Goal: Check status: Check status

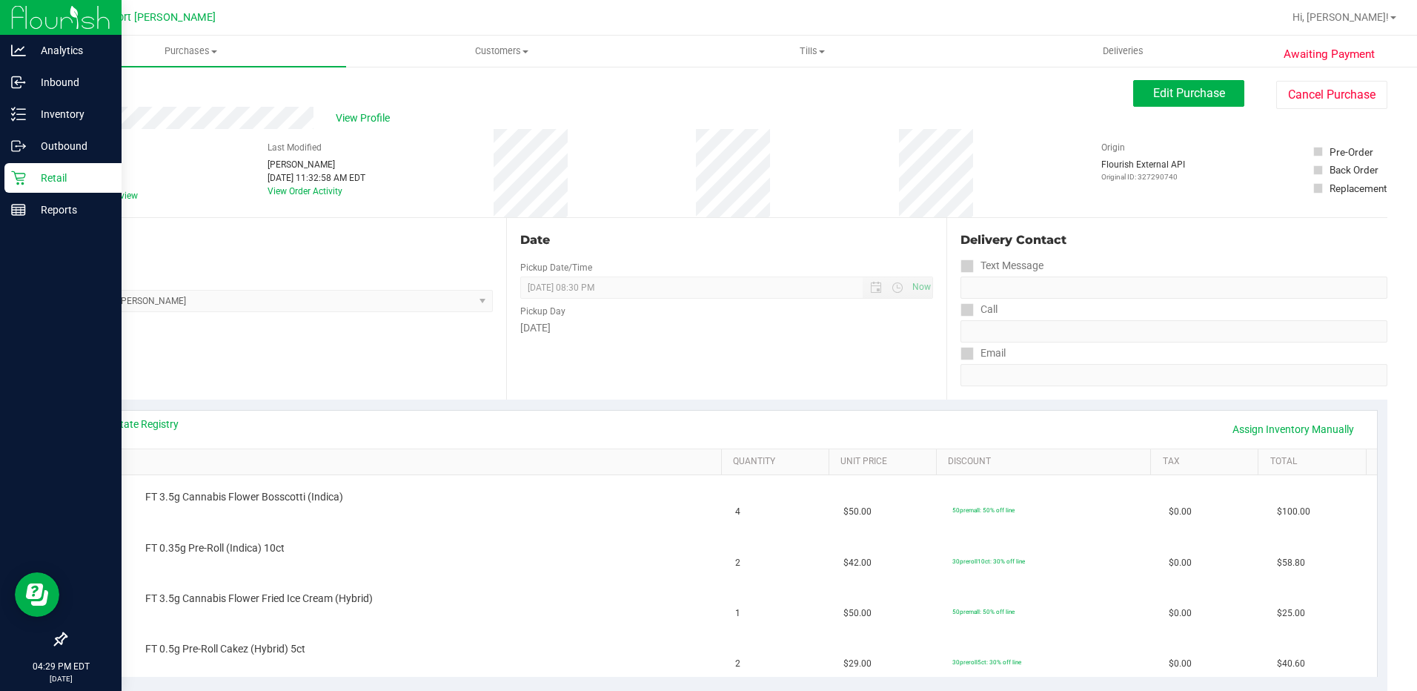
click at [7, 185] on div "Retail" at bounding box center [62, 178] width 117 height 30
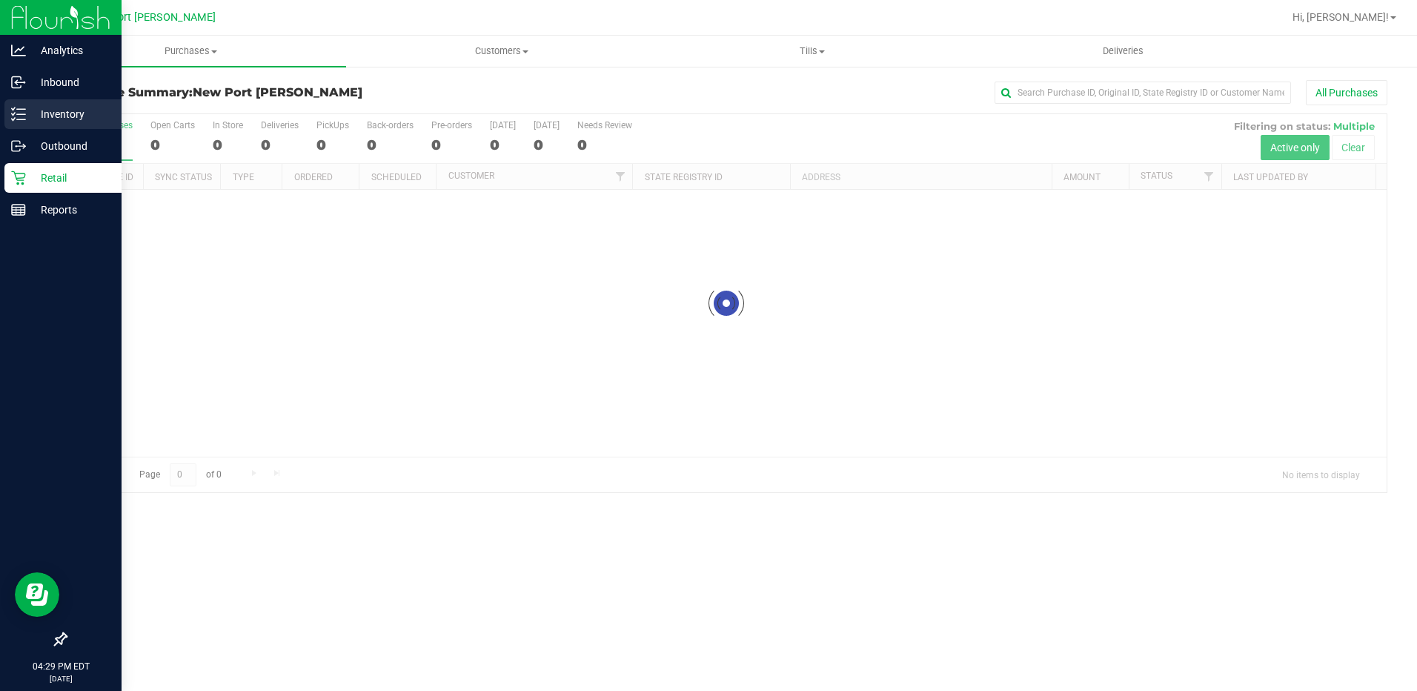
click at [22, 109] on line at bounding box center [21, 109] width 8 height 0
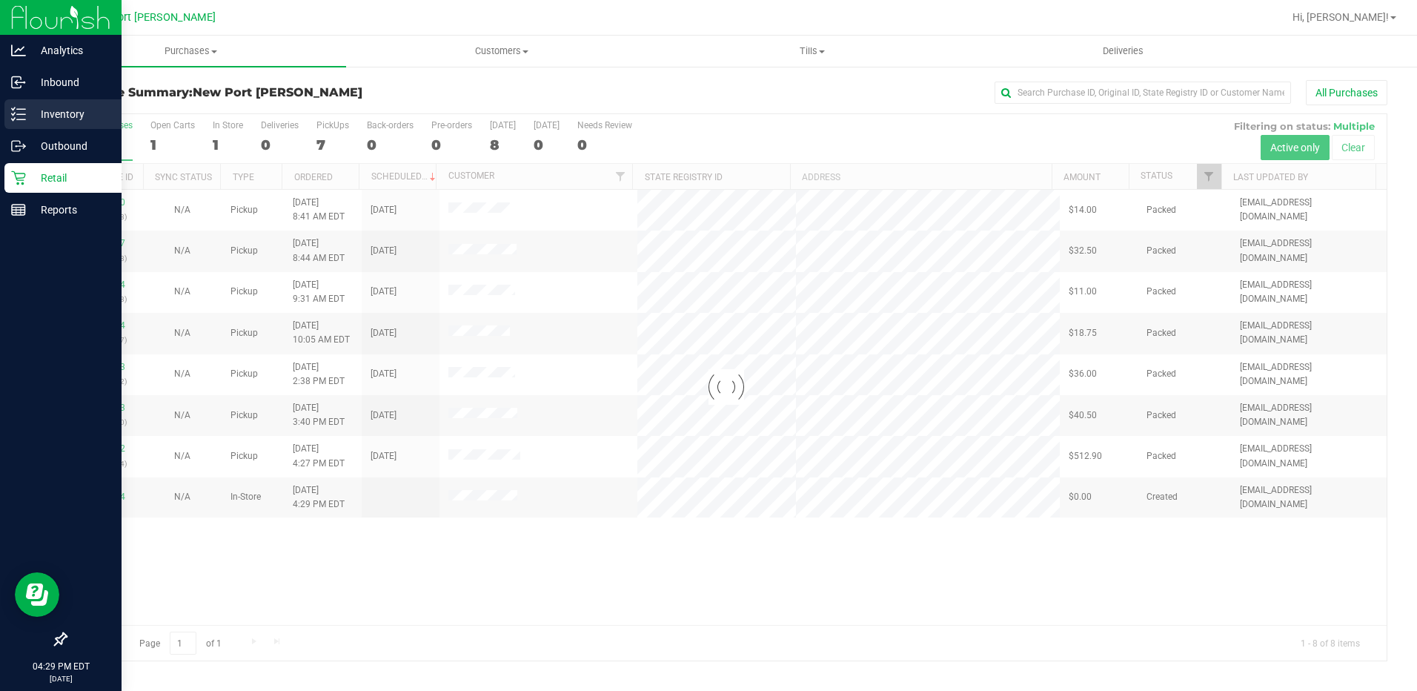
click at [22, 109] on line at bounding box center [21, 109] width 8 height 0
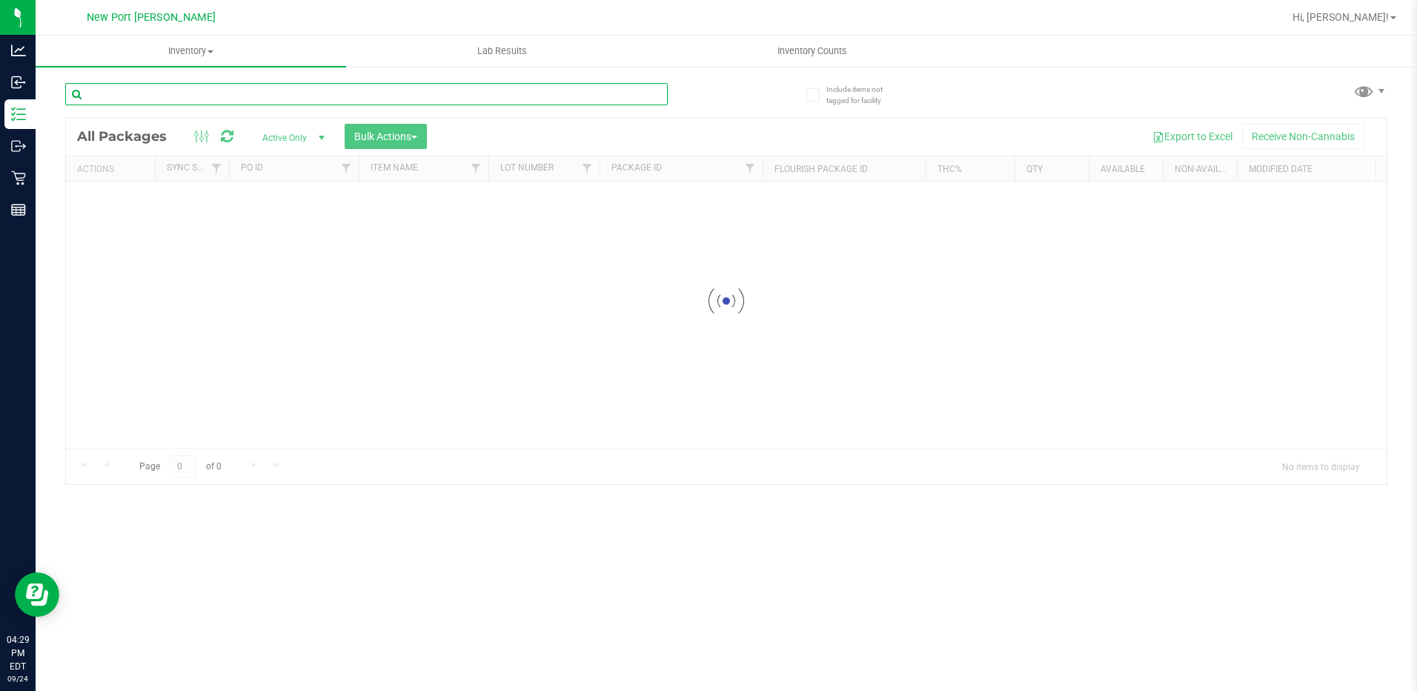
click at [274, 83] on input "text" at bounding box center [366, 94] width 603 height 22
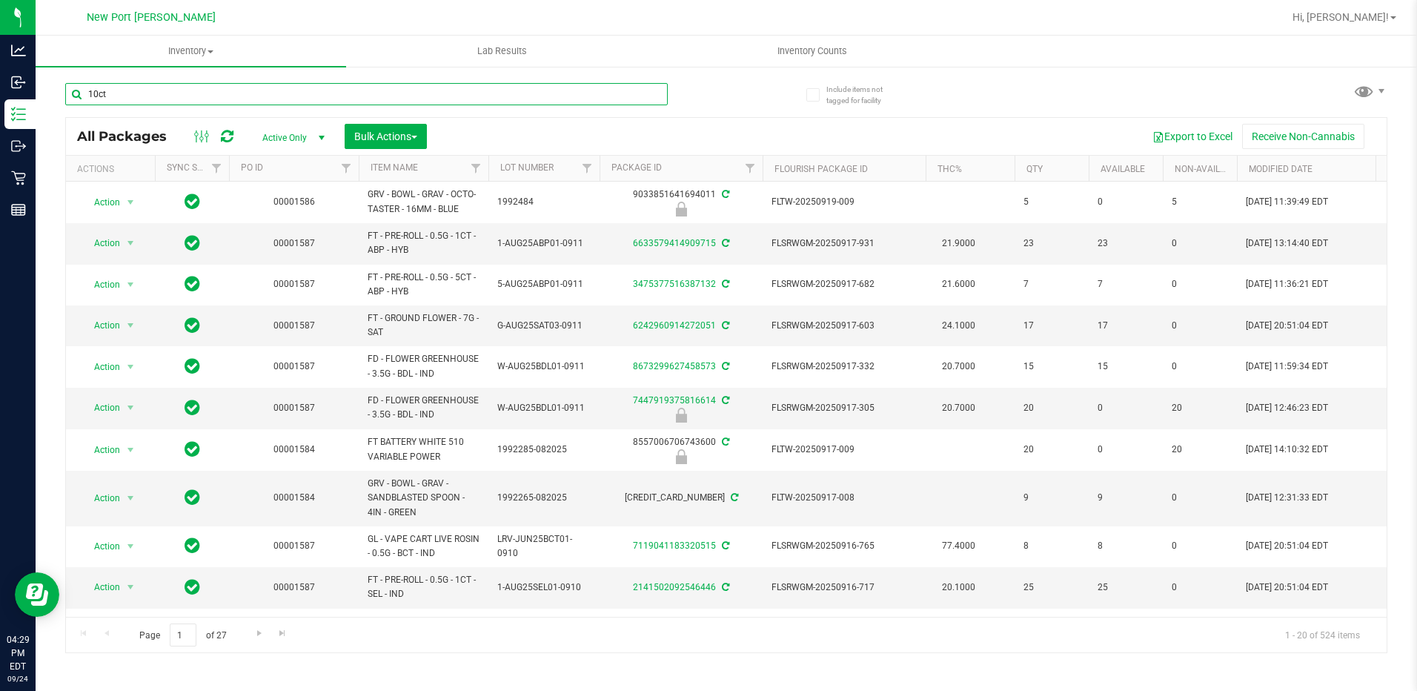
type input "10ct"
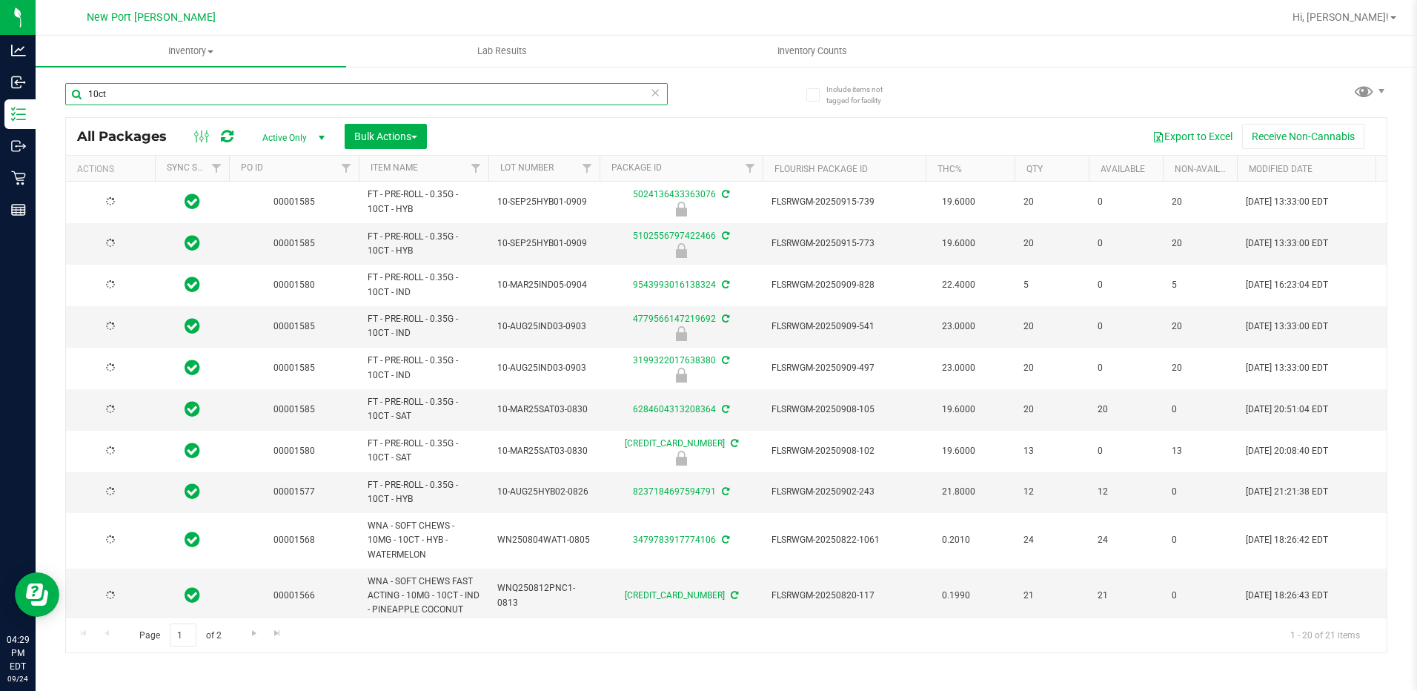
type input "[DATE]"
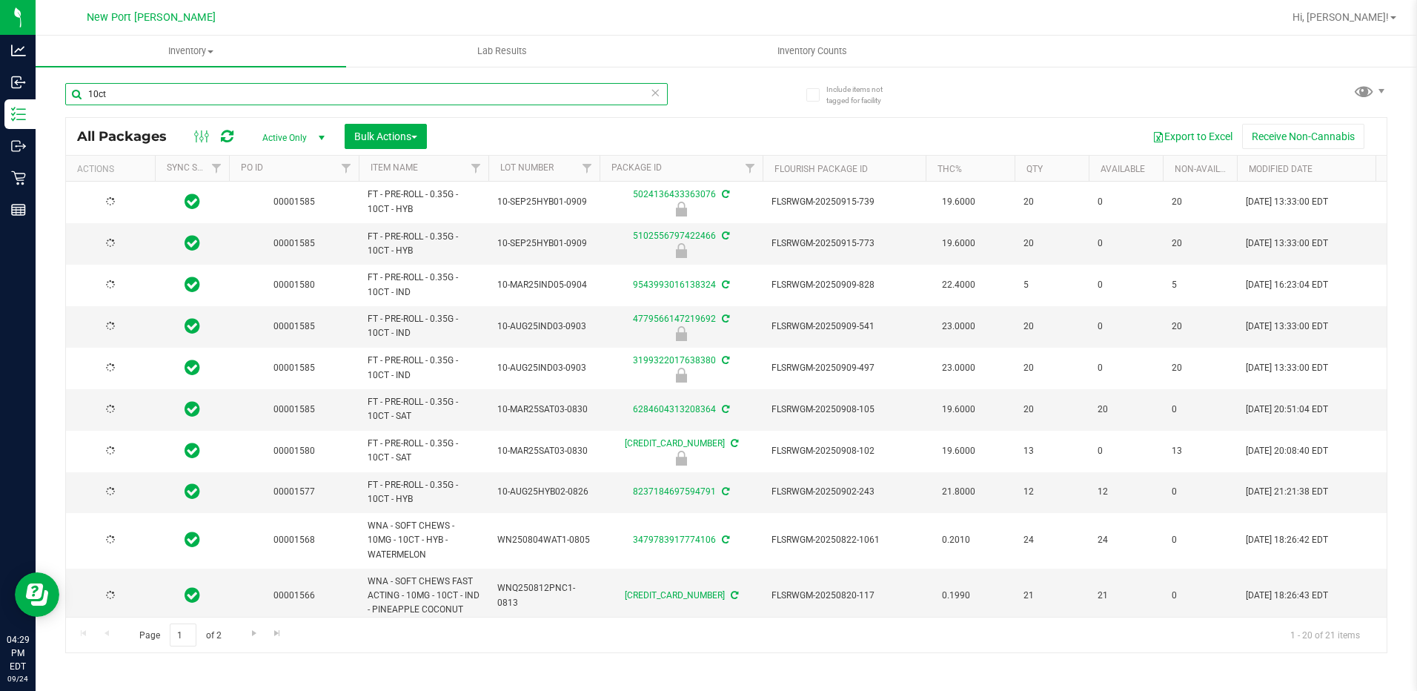
type input "[DATE]"
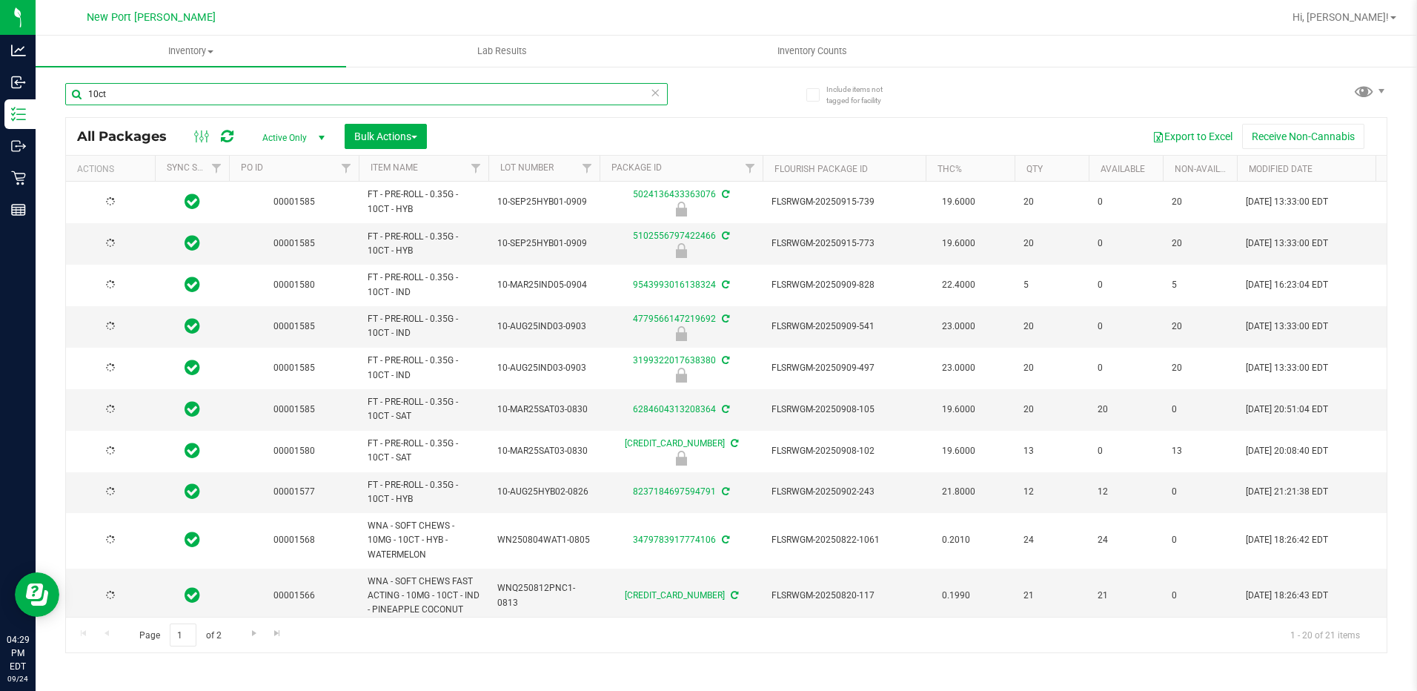
type input "[DATE]"
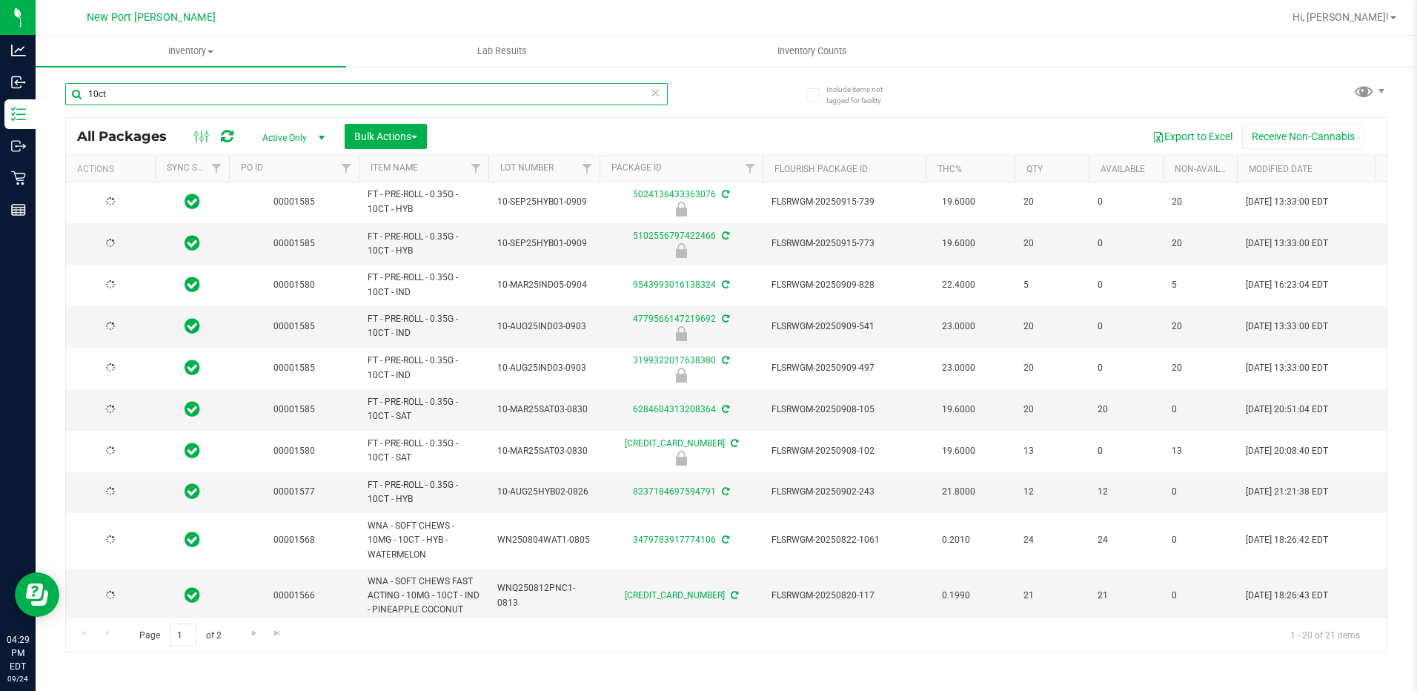
type input "[DATE]"
click at [291, 92] on input "10ct" at bounding box center [366, 94] width 603 height 22
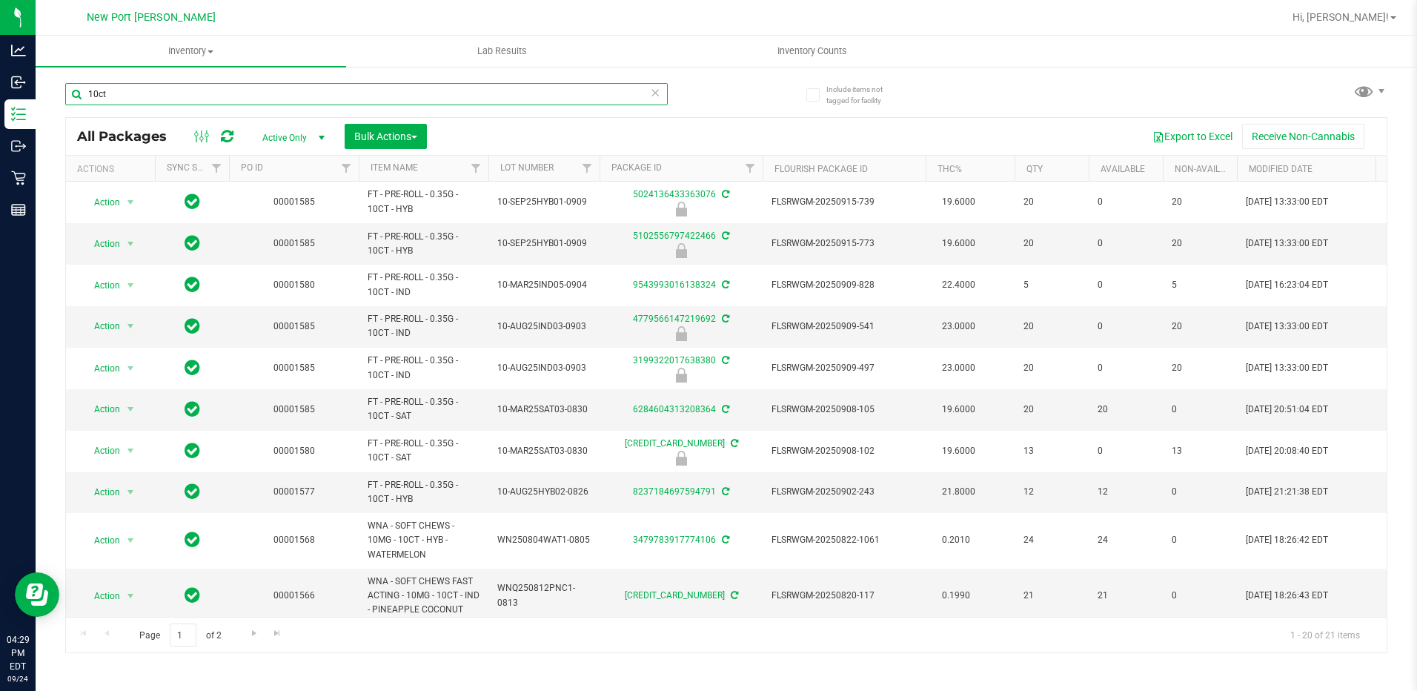
click at [291, 92] on input "10ct" at bounding box center [366, 94] width 603 height 22
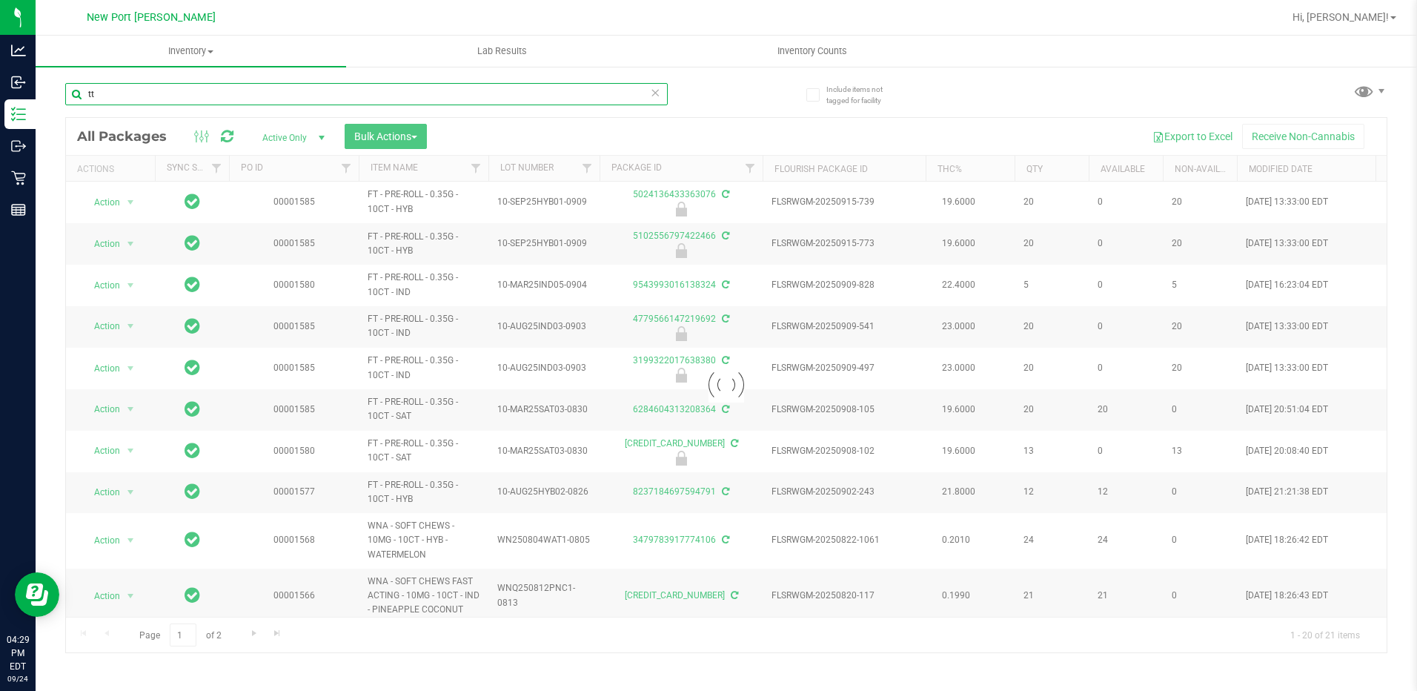
type input "t"
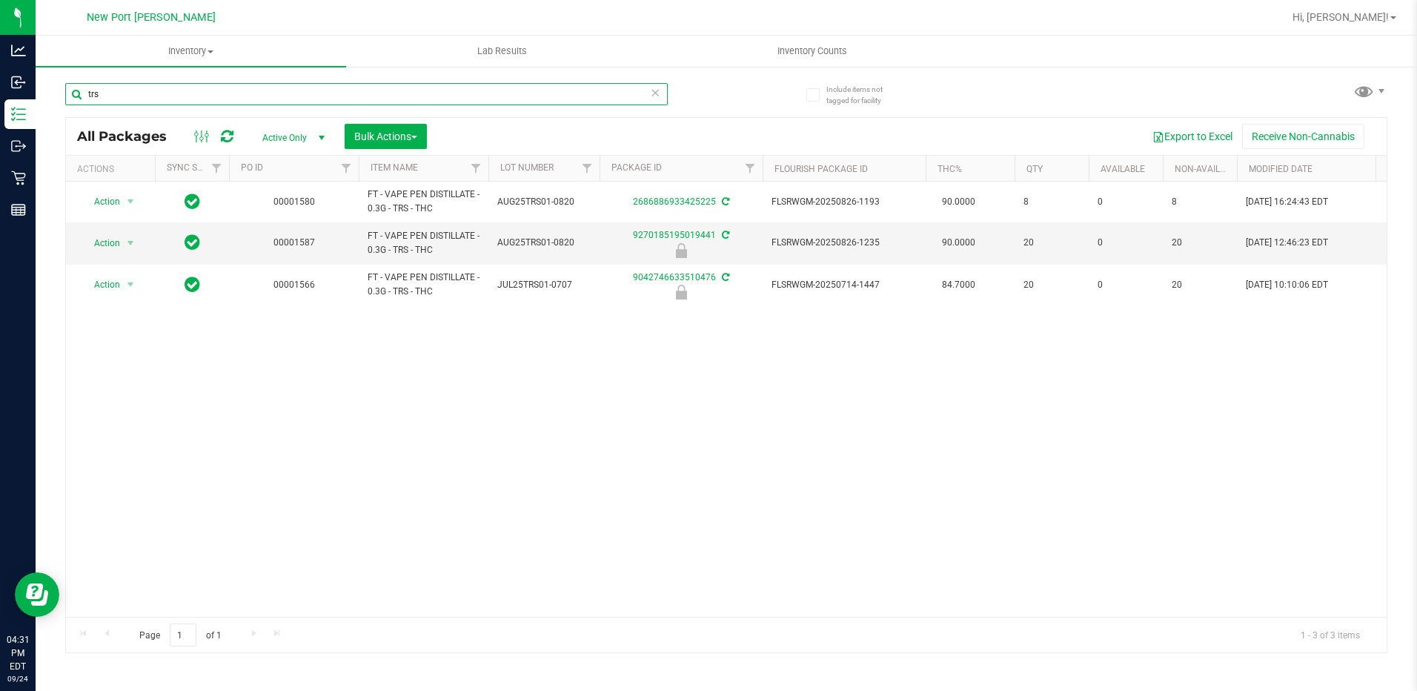
click at [202, 91] on input "trs" at bounding box center [366, 94] width 603 height 22
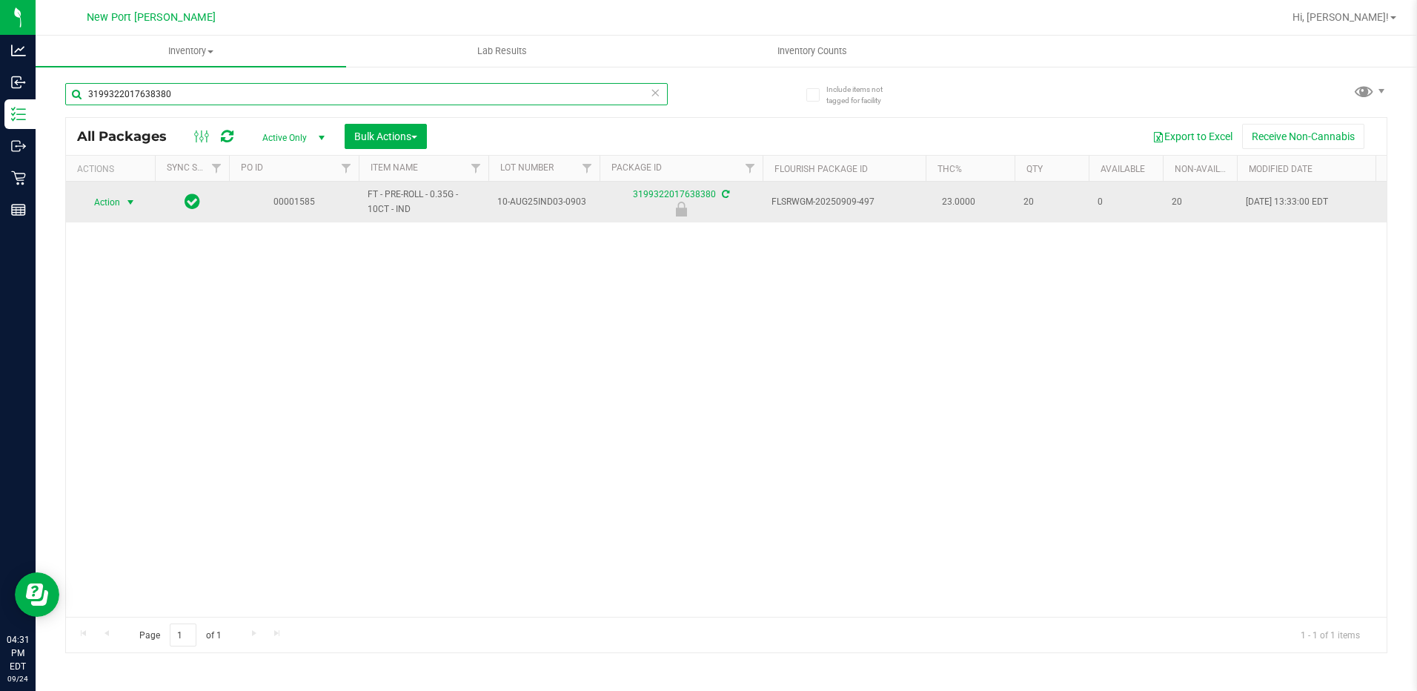
type input "3199322017638380"
click at [129, 205] on span "select" at bounding box center [131, 202] width 12 height 12
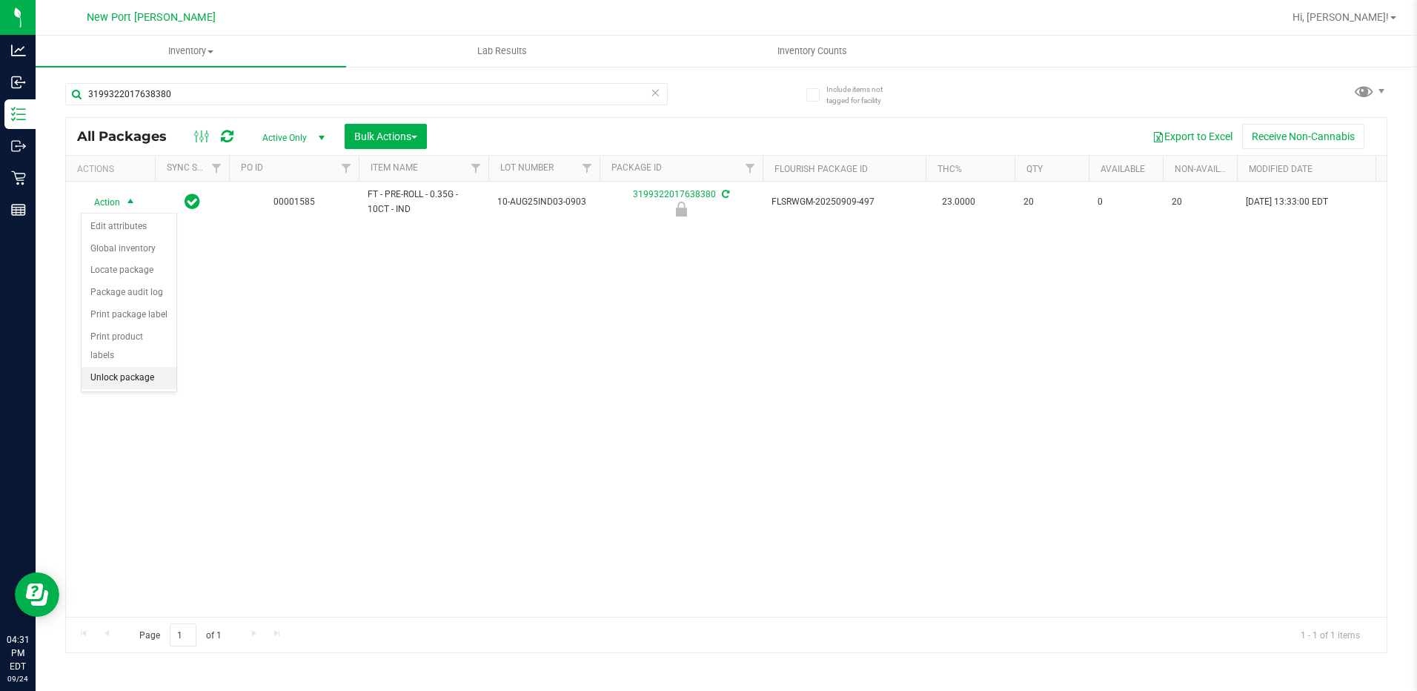
click at [133, 367] on li "Unlock package" at bounding box center [129, 378] width 95 height 22
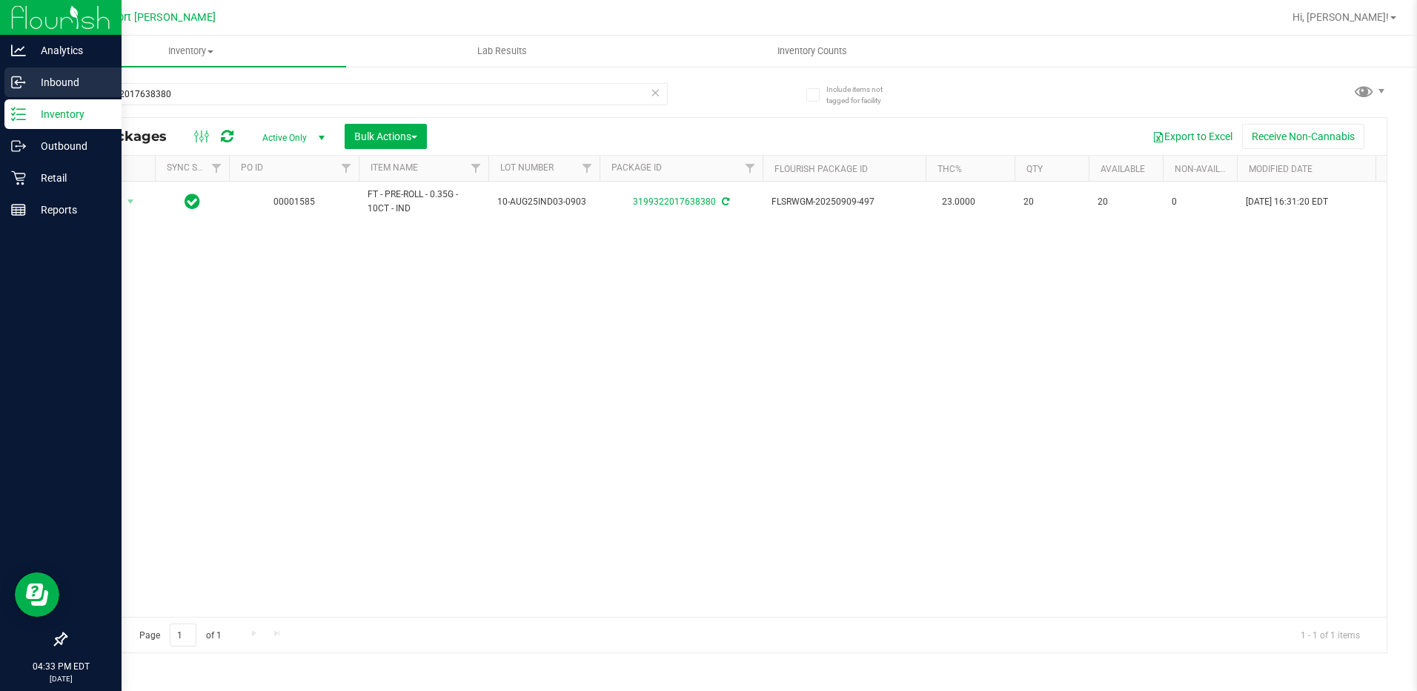
click at [44, 81] on p "Inbound" at bounding box center [70, 82] width 89 height 18
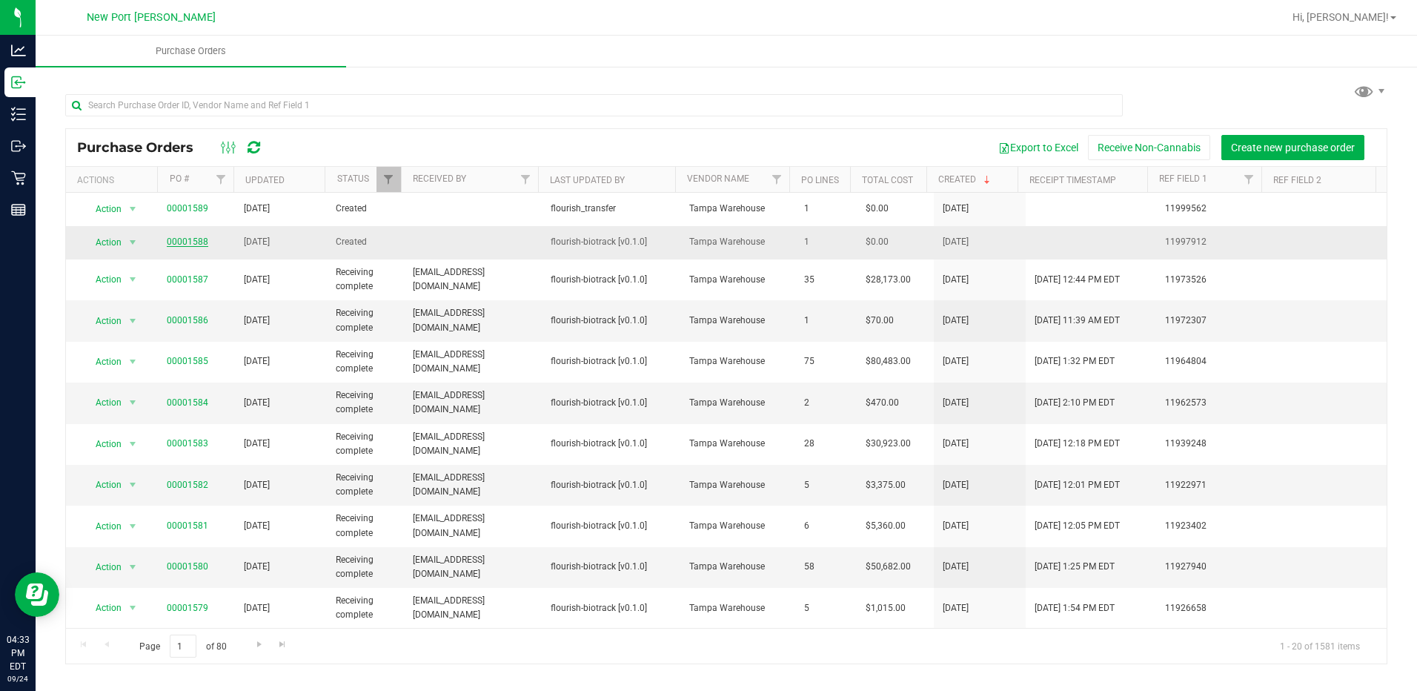
click at [191, 238] on link "00001588" at bounding box center [188, 241] width 42 height 10
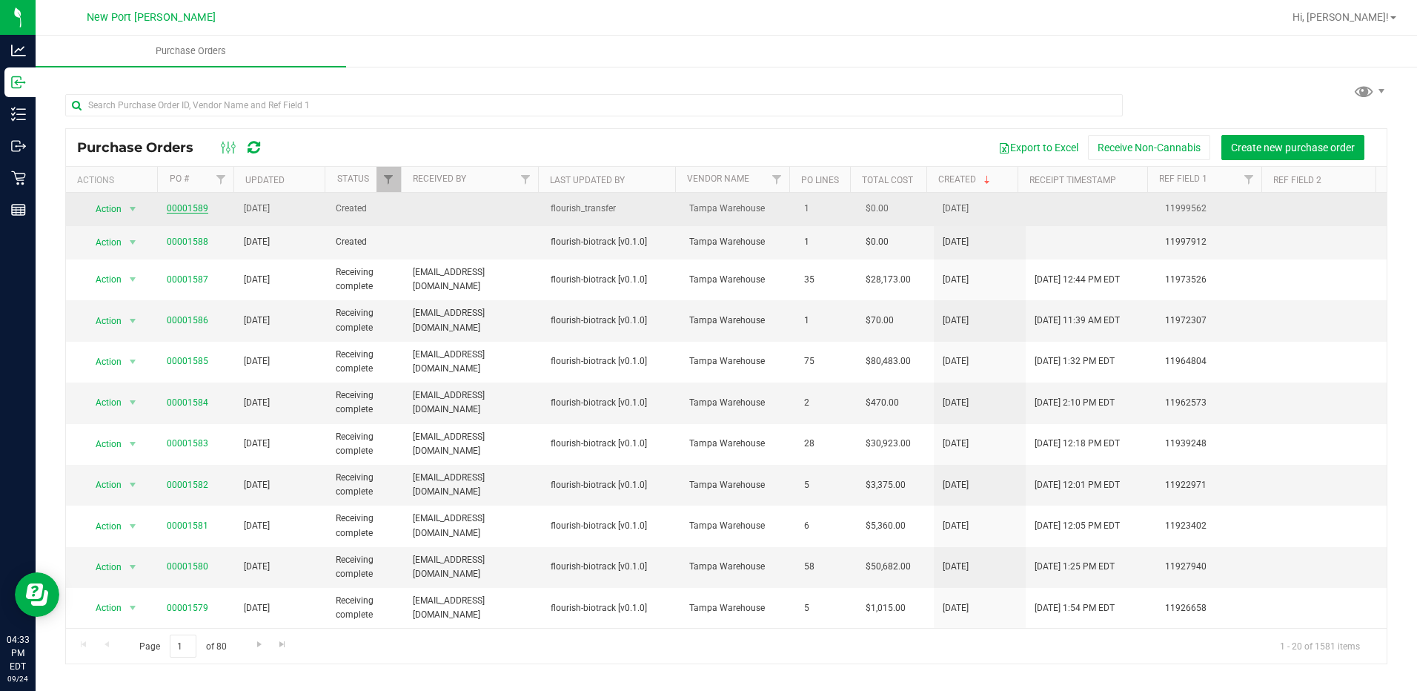
click at [196, 213] on link "00001589" at bounding box center [188, 208] width 42 height 10
